Goal: Task Accomplishment & Management: Manage account settings

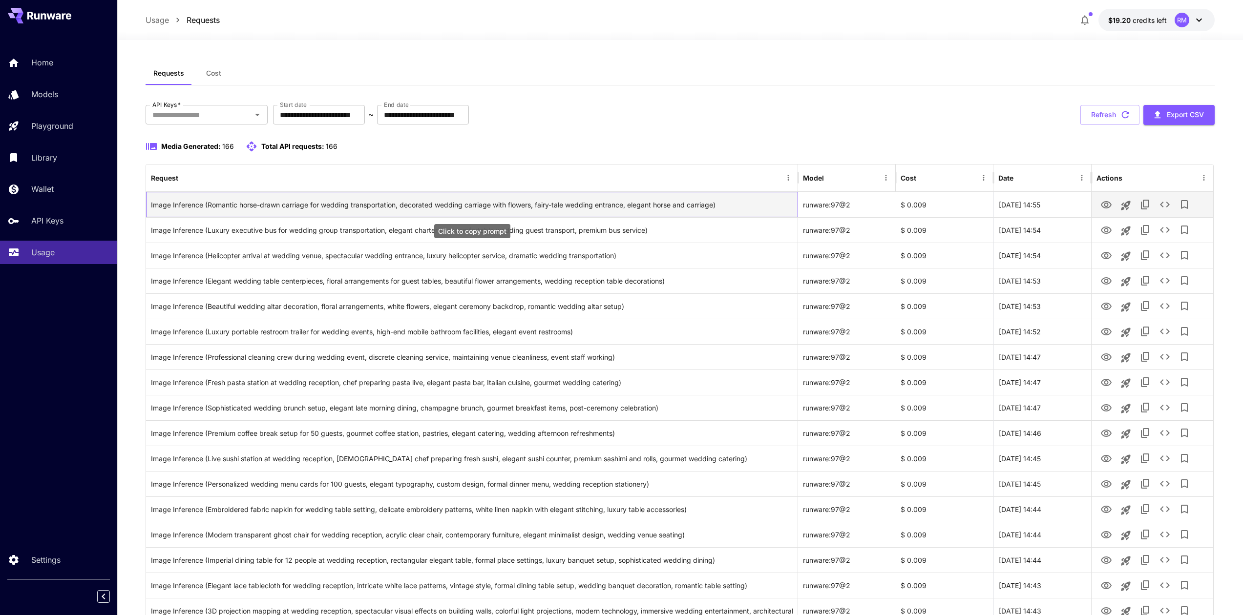
click at [583, 204] on div "Image Inference (Romantic horse-drawn carriage for wedding transportation, deco…" at bounding box center [472, 204] width 642 height 25
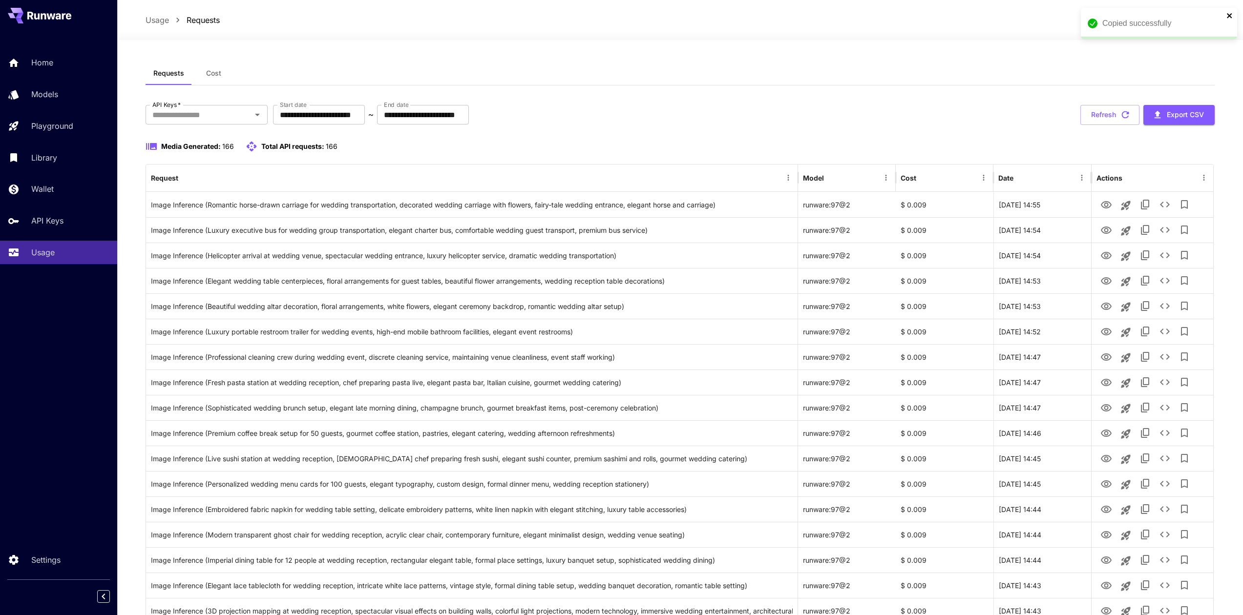
click at [1227, 15] on icon "close" at bounding box center [1229, 16] width 7 height 8
click at [259, 119] on icon "Open" at bounding box center [258, 115] width 12 height 12
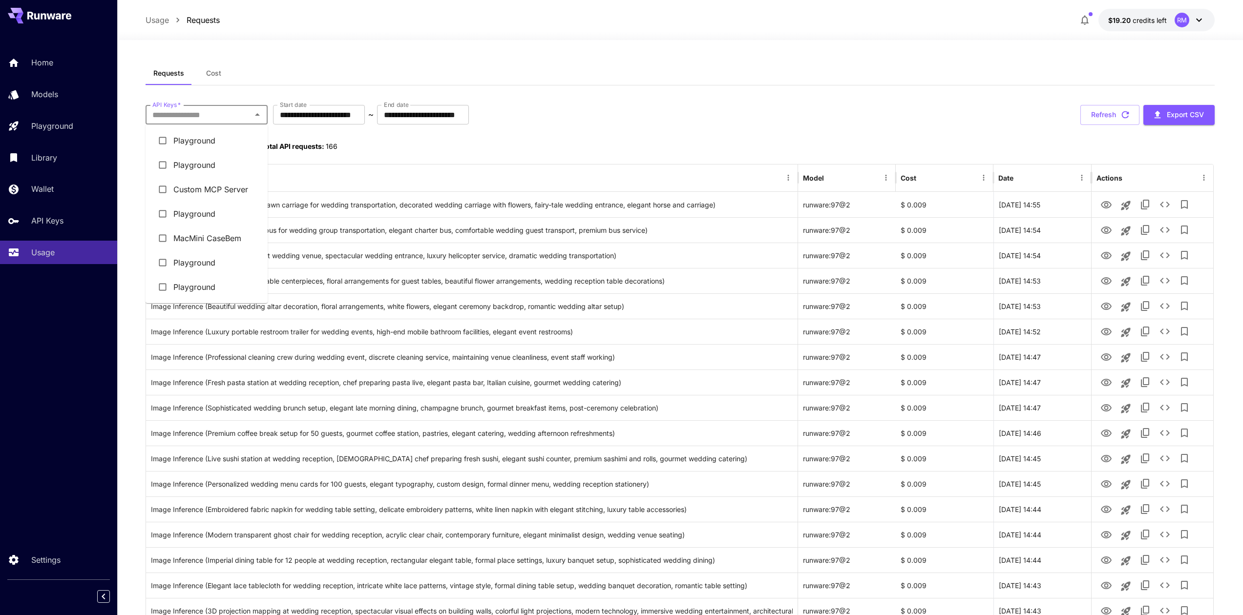
click at [199, 188] on li "Custom MCP Server" at bounding box center [207, 189] width 122 height 24
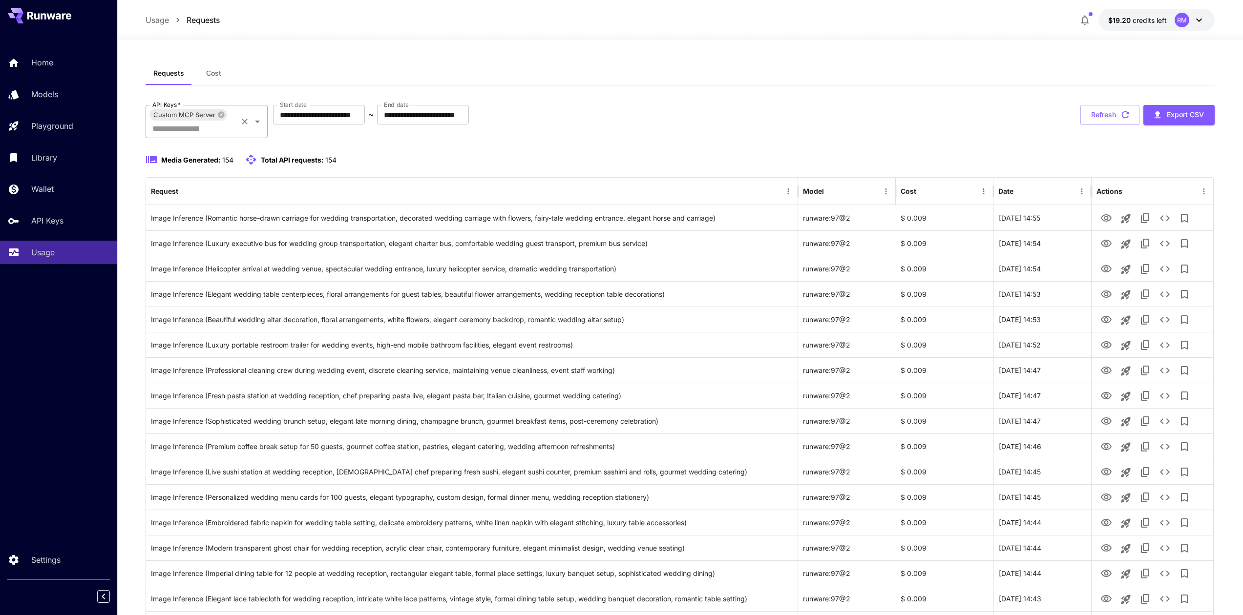
click at [262, 124] on icon "Open" at bounding box center [258, 122] width 12 height 12
click at [38, 55] on link "Home" at bounding box center [58, 63] width 117 height 24
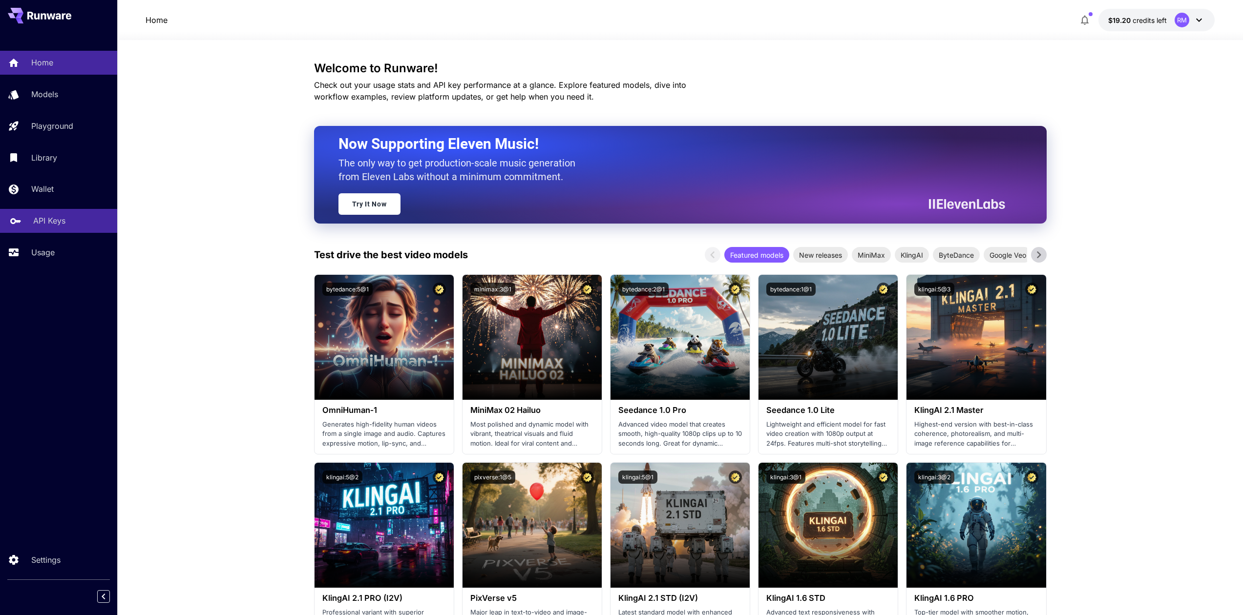
click at [47, 221] on p "API Keys" at bounding box center [49, 221] width 32 height 12
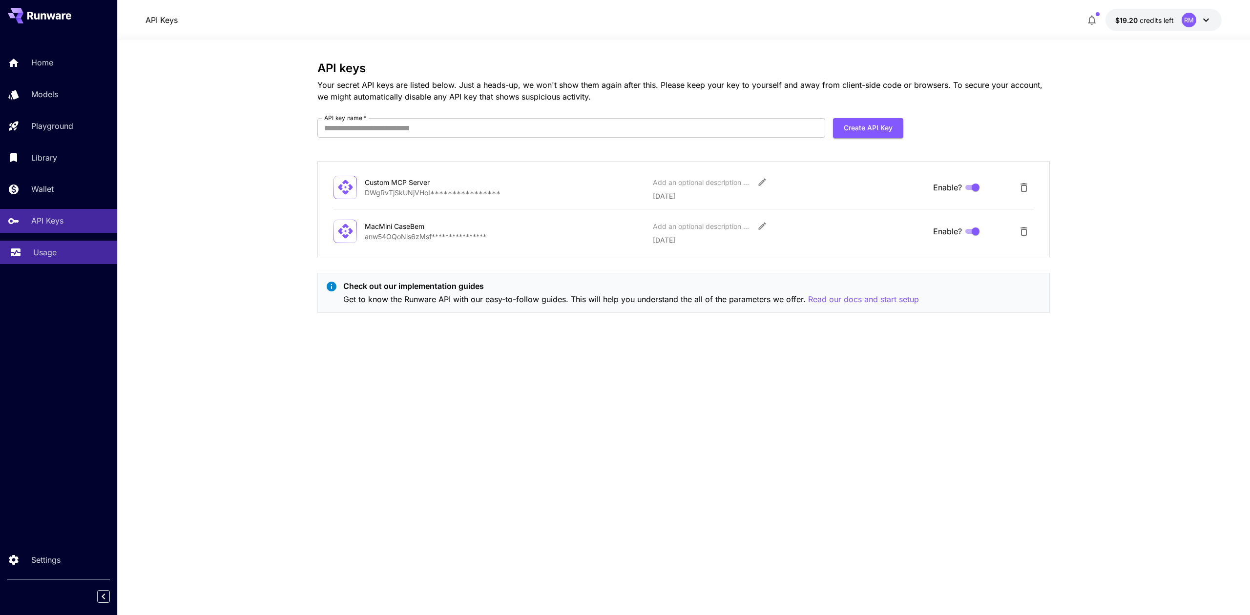
click at [46, 253] on p "Usage" at bounding box center [44, 253] width 23 height 12
